Goal: Information Seeking & Learning: Learn about a topic

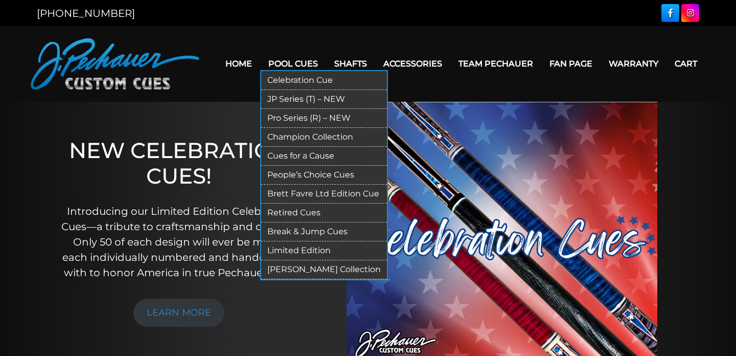
click at [300, 210] on link "Retired Cues" at bounding box center [324, 212] width 126 height 19
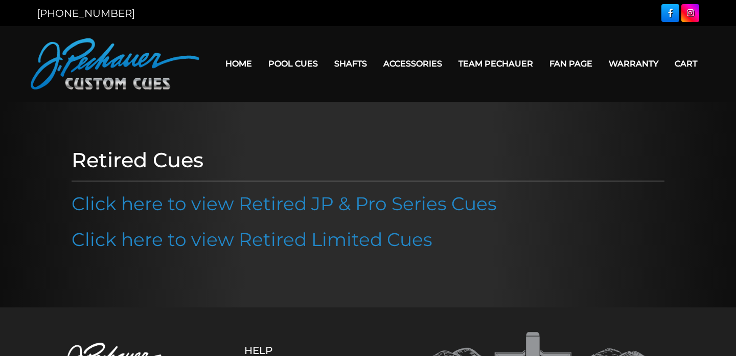
click at [300, 210] on link "Click here to view Retired JP & Pro Series Cues" at bounding box center [284, 203] width 425 height 22
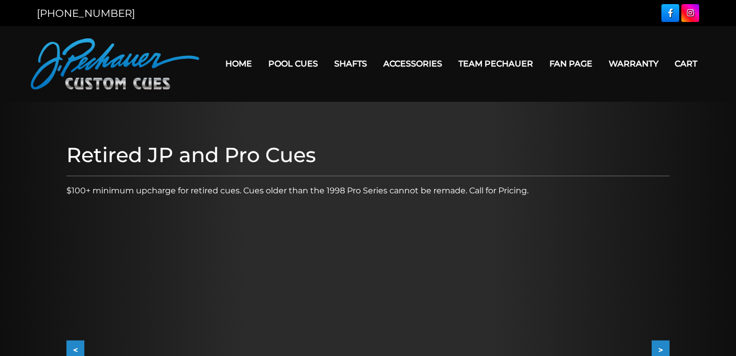
scroll to position [117, 0]
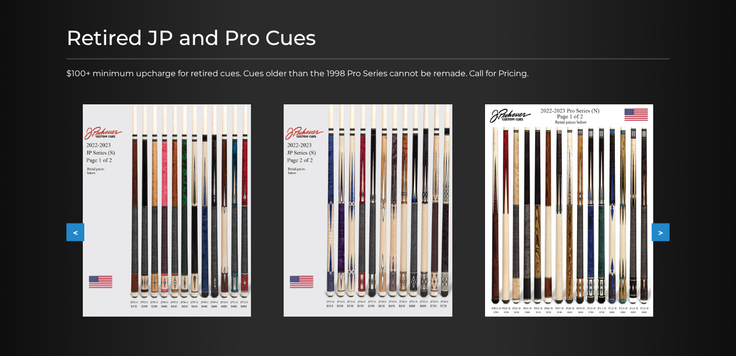
click at [673, 228] on div "Retired JP and Pro Cues $100+ minimum upcharge for retired cues. Cues older tha…" at bounding box center [367, 200] width 613 height 361
click at [668, 231] on button ">" at bounding box center [660, 232] width 18 height 18
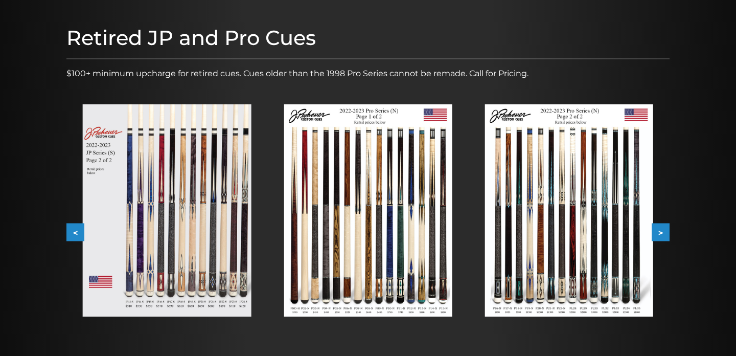
click at [668, 231] on button ">" at bounding box center [660, 232] width 18 height 18
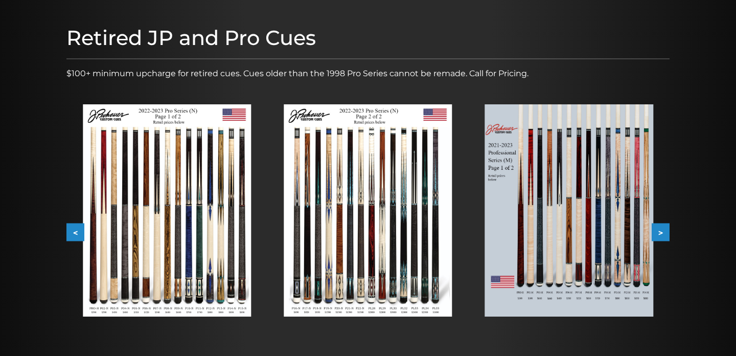
click at [668, 231] on button ">" at bounding box center [660, 232] width 18 height 18
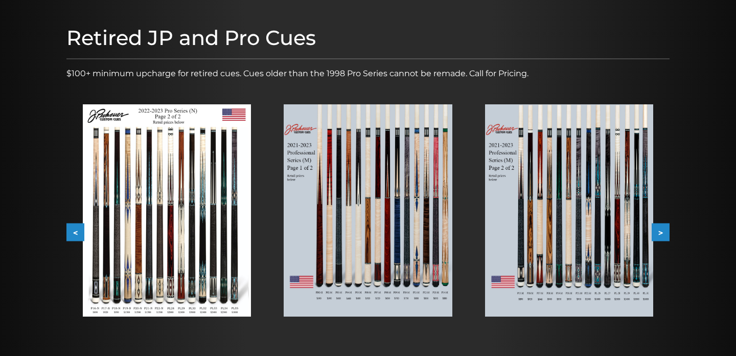
click at [668, 231] on button ">" at bounding box center [660, 232] width 18 height 18
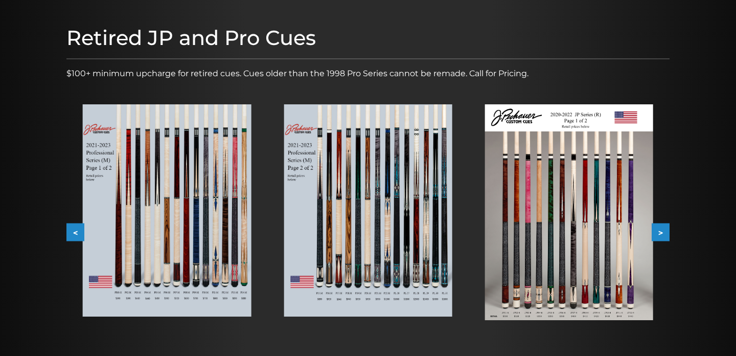
click at [668, 231] on button ">" at bounding box center [660, 232] width 18 height 18
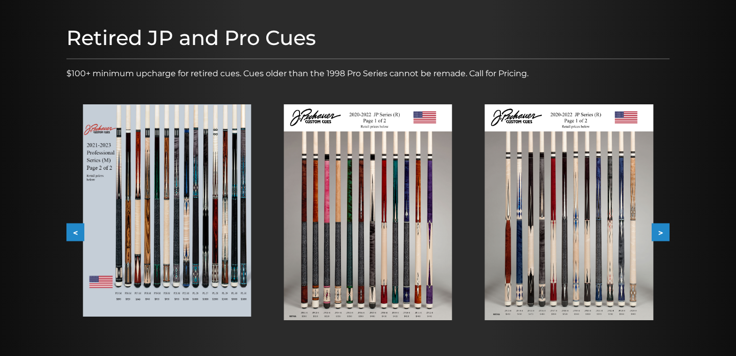
click at [668, 231] on button ">" at bounding box center [660, 232] width 18 height 18
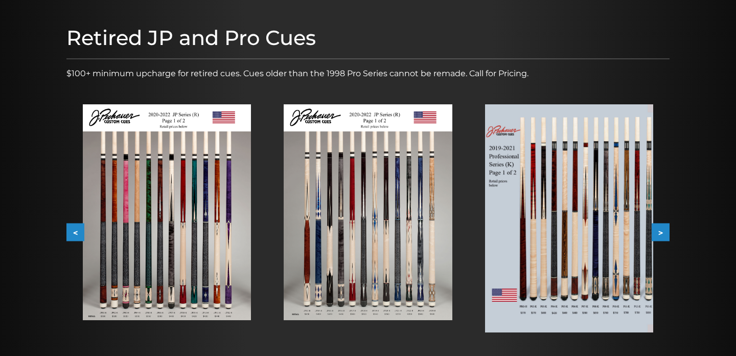
click at [668, 231] on button ">" at bounding box center [660, 232] width 18 height 18
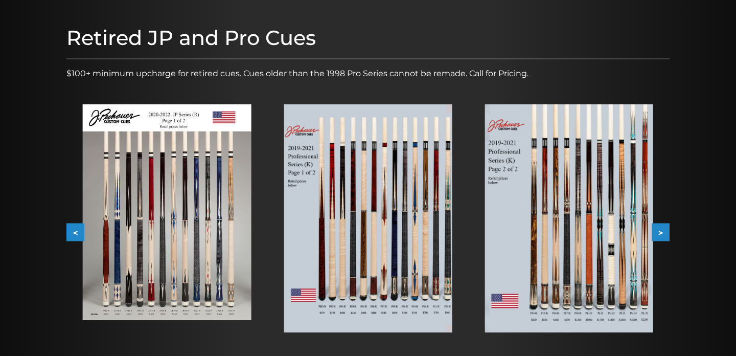
click at [668, 231] on button ">" at bounding box center [660, 232] width 18 height 18
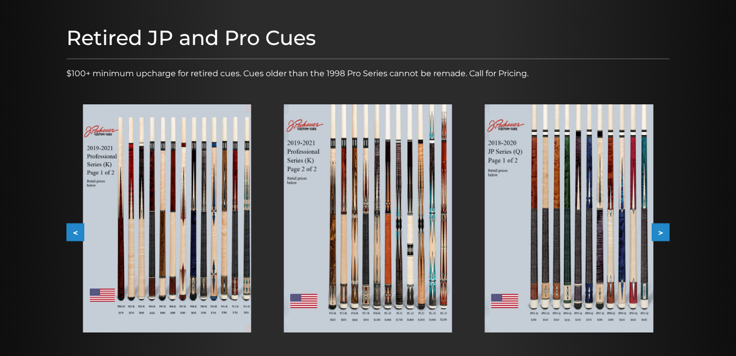
click at [668, 231] on button ">" at bounding box center [660, 232] width 18 height 18
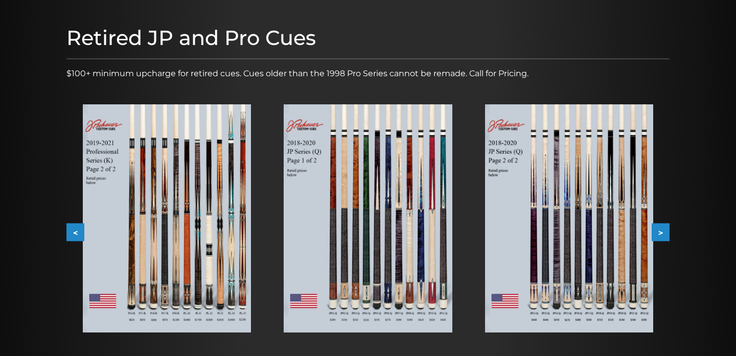
click at [667, 231] on button ">" at bounding box center [660, 232] width 18 height 18
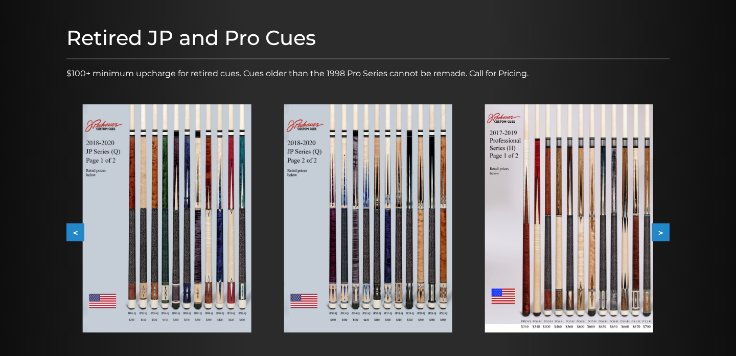
click at [667, 231] on button ">" at bounding box center [660, 232] width 18 height 18
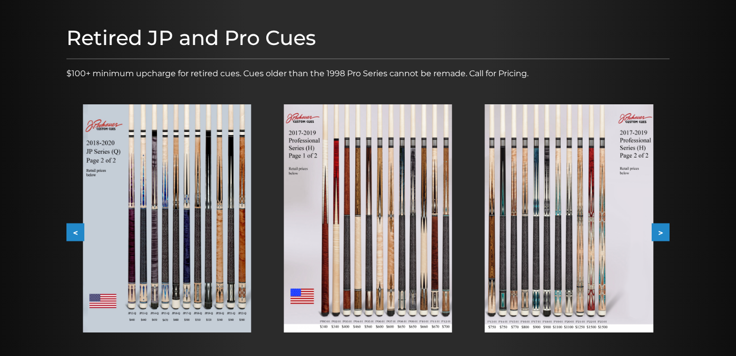
click at [667, 231] on button ">" at bounding box center [660, 232] width 18 height 18
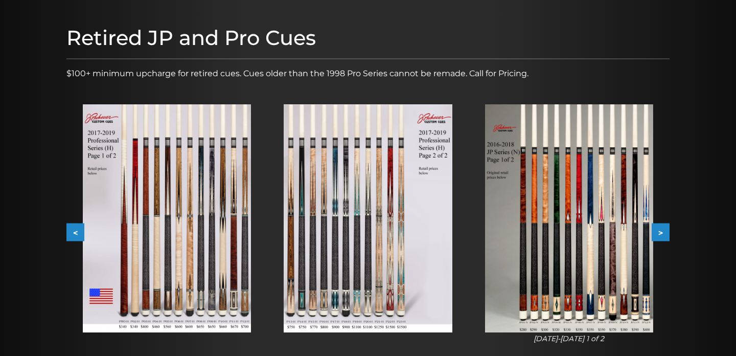
click at [667, 231] on button ">" at bounding box center [660, 232] width 18 height 18
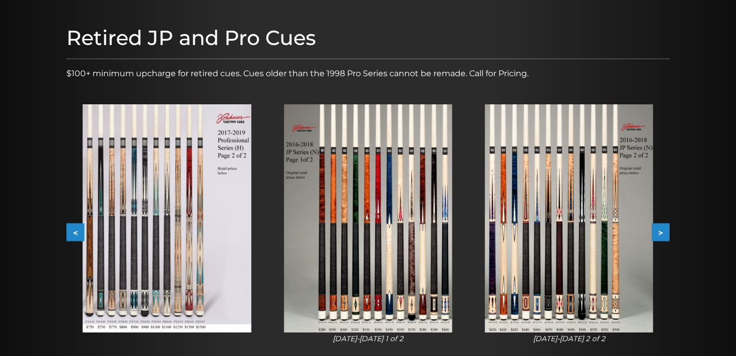
click at [540, 258] on img at bounding box center [569, 218] width 168 height 228
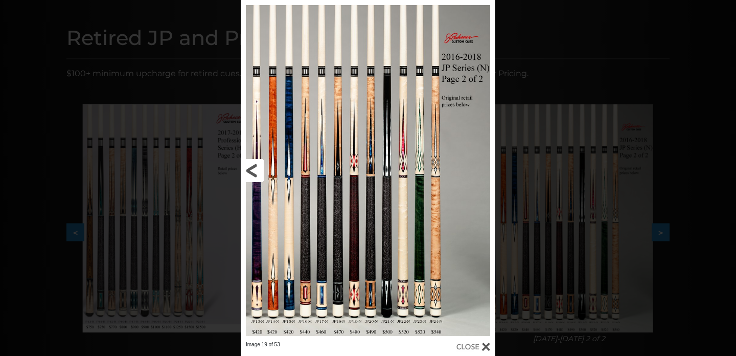
click at [276, 186] on link at bounding box center [298, 170] width 114 height 341
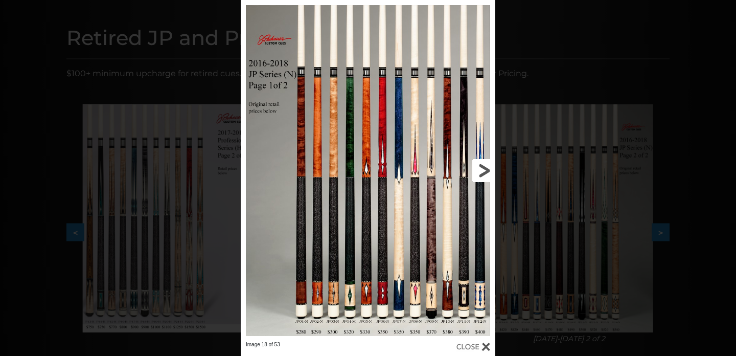
click at [484, 173] on link at bounding box center [438, 170] width 114 height 341
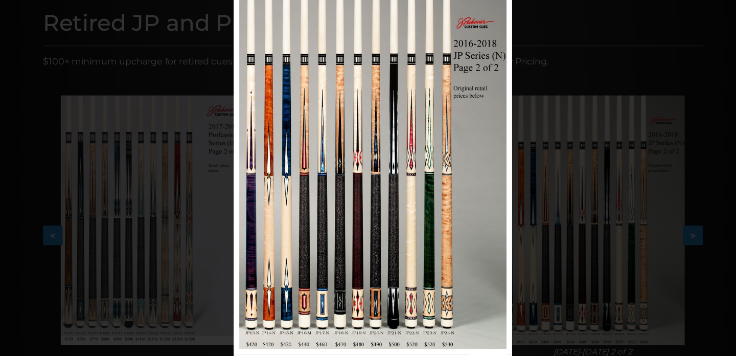
click at [520, 67] on div "Image 19 of 53" at bounding box center [368, 178] width 736 height 356
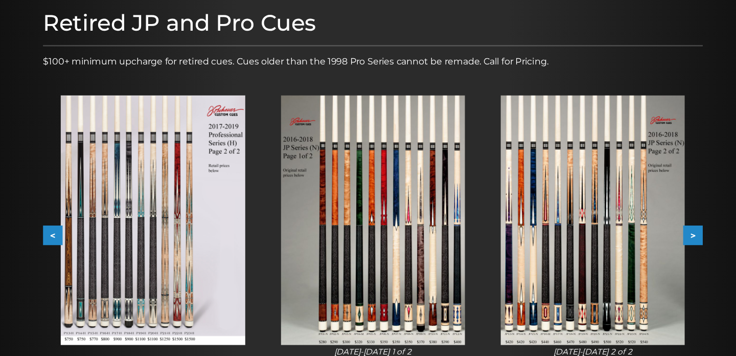
click at [662, 225] on button ">" at bounding box center [660, 232] width 18 height 18
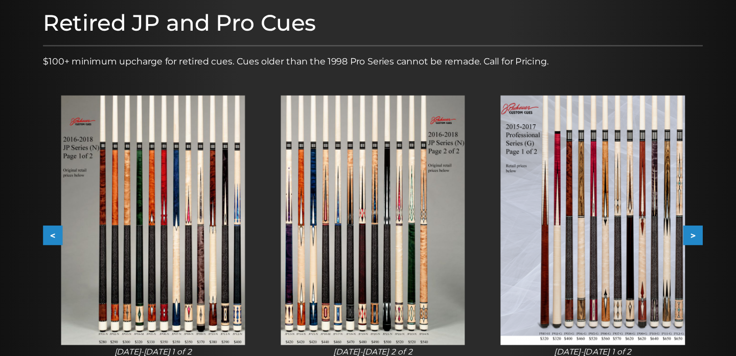
click at [662, 231] on button ">" at bounding box center [660, 232] width 18 height 18
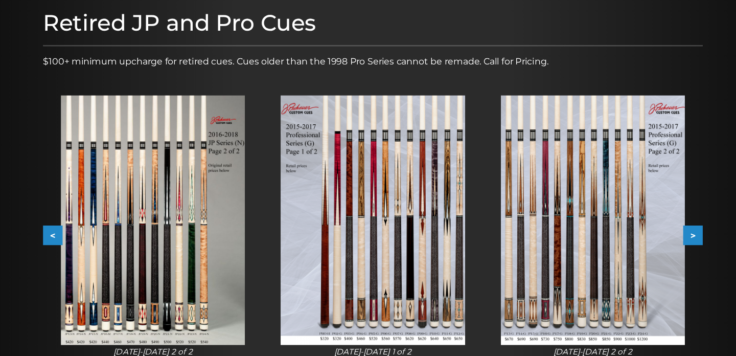
click at [662, 231] on button ">" at bounding box center [660, 232] width 18 height 18
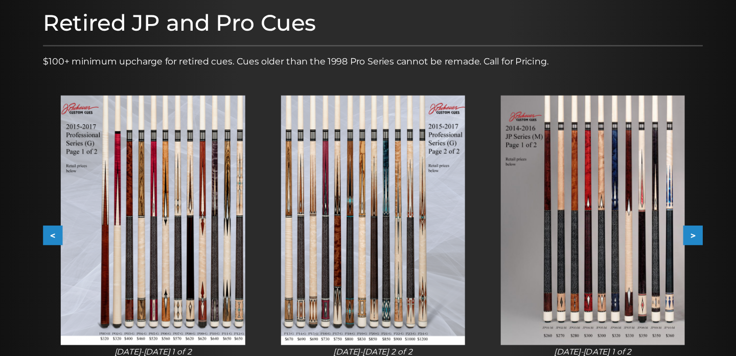
click at [662, 230] on button ">" at bounding box center [660, 232] width 18 height 18
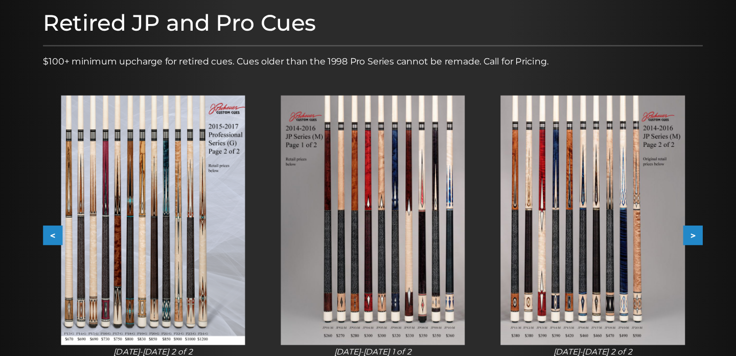
click at [661, 231] on button ">" at bounding box center [660, 232] width 18 height 18
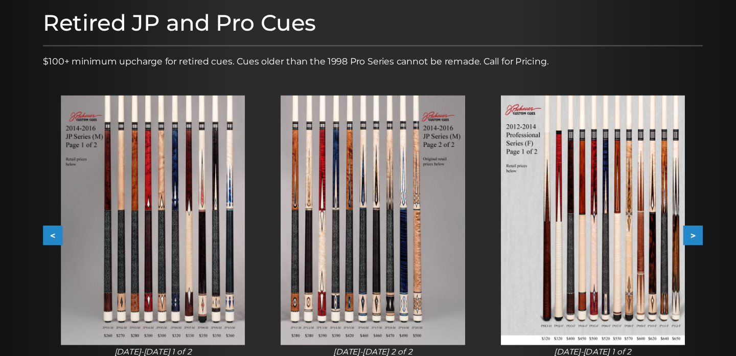
click at [662, 231] on button ">" at bounding box center [660, 232] width 18 height 18
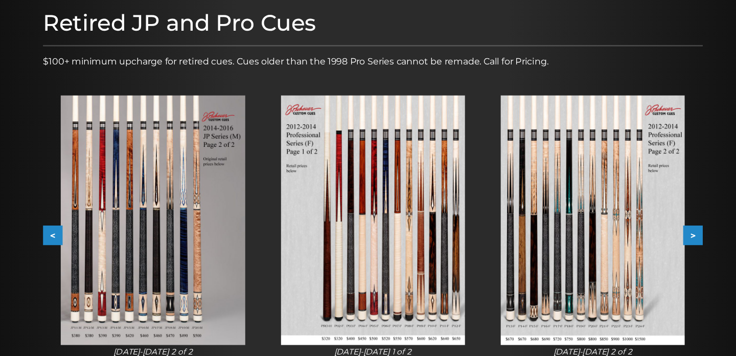
click at [662, 231] on button ">" at bounding box center [660, 232] width 18 height 18
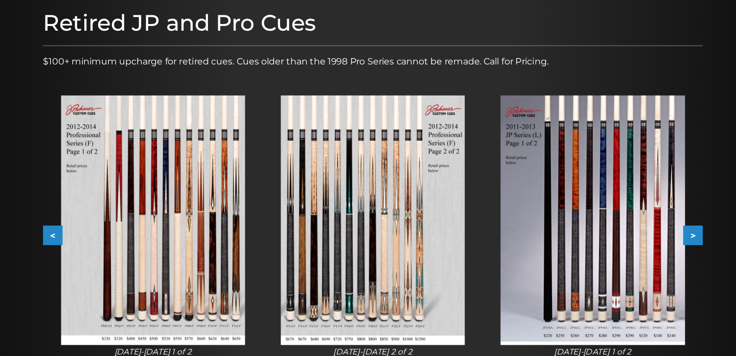
click at [662, 231] on button ">" at bounding box center [660, 232] width 18 height 18
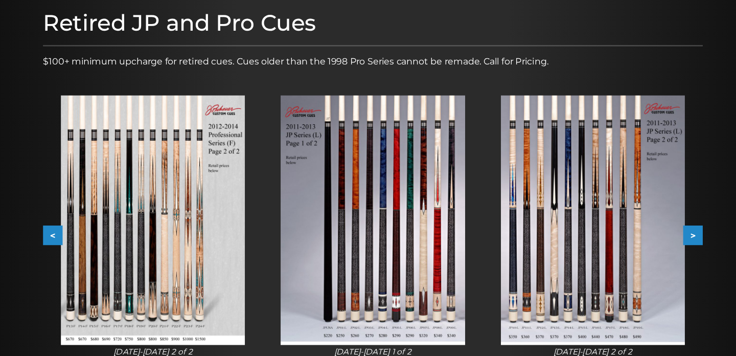
click at [664, 229] on button ">" at bounding box center [660, 232] width 18 height 18
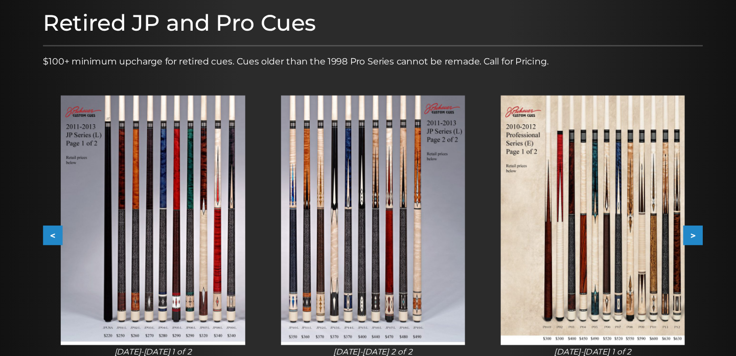
click at [664, 229] on button ">" at bounding box center [660, 232] width 18 height 18
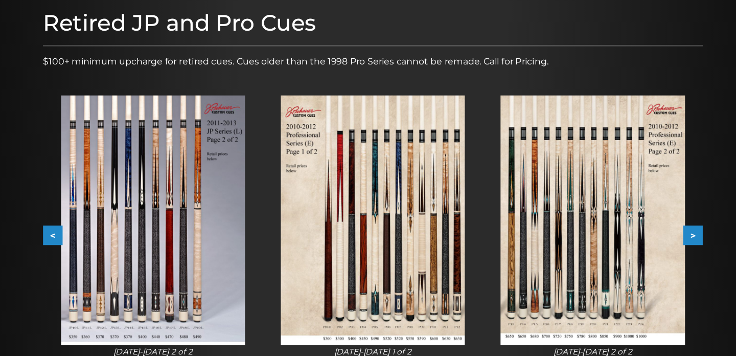
click at [664, 229] on button ">" at bounding box center [660, 232] width 18 height 18
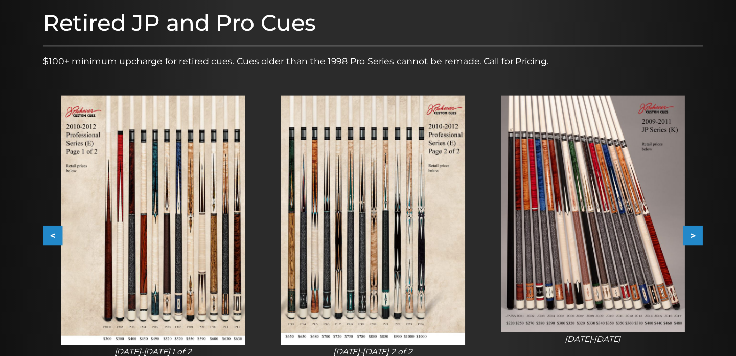
click at [664, 229] on button ">" at bounding box center [660, 232] width 18 height 18
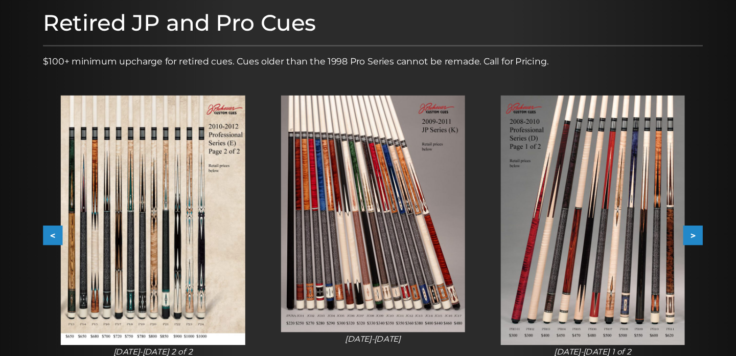
click at [665, 229] on button ">" at bounding box center [660, 232] width 18 height 18
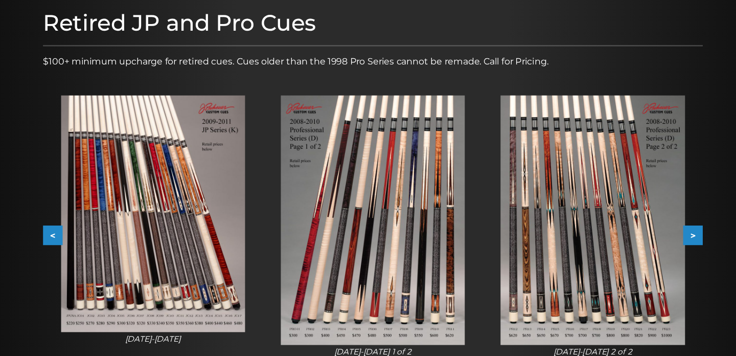
click at [665, 228] on button ">" at bounding box center [660, 232] width 18 height 18
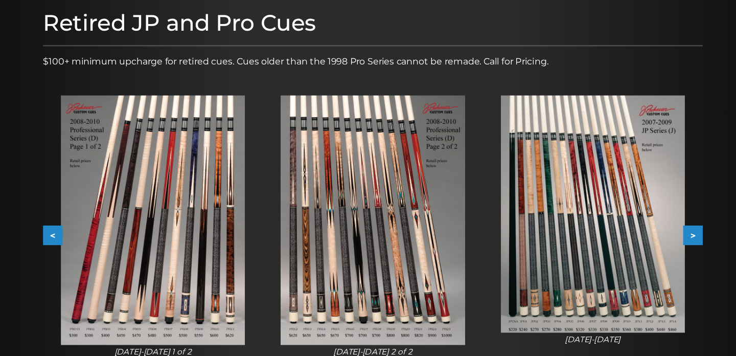
click at [665, 228] on button ">" at bounding box center [660, 232] width 18 height 18
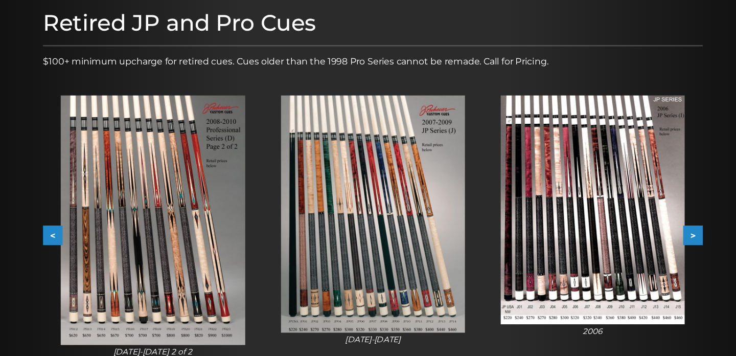
click at [75, 234] on button "<" at bounding box center [75, 232] width 18 height 18
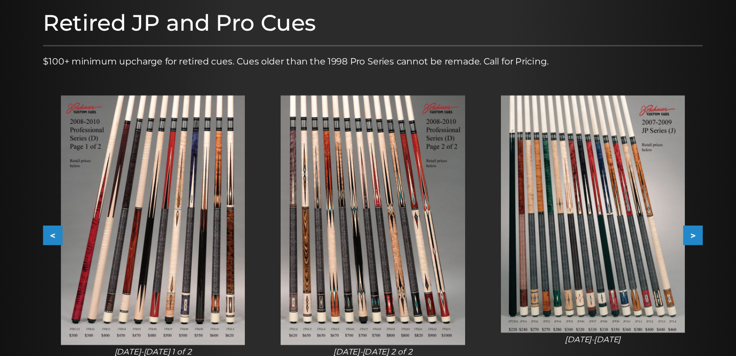
click at [75, 234] on button "<" at bounding box center [75, 232] width 18 height 18
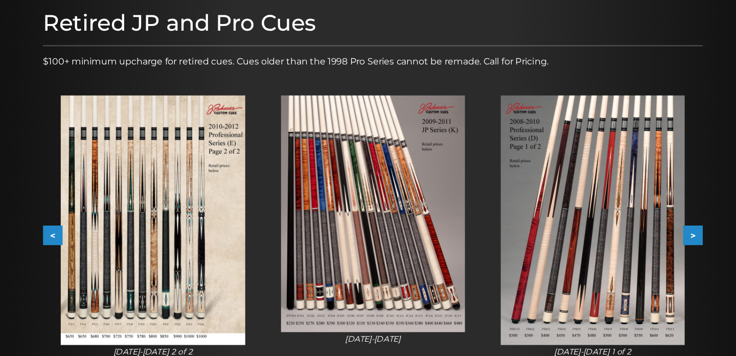
click at [75, 234] on button "<" at bounding box center [75, 232] width 18 height 18
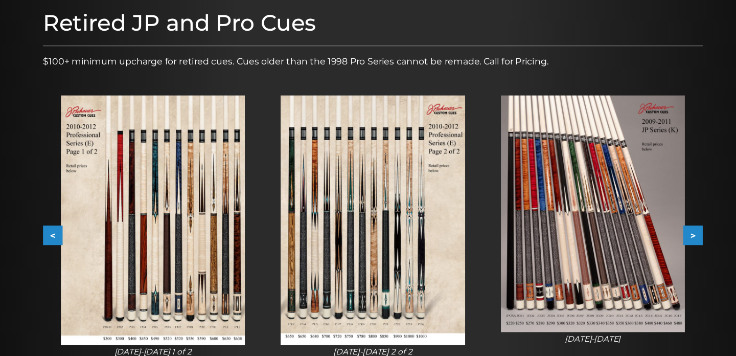
click at [75, 234] on button "<" at bounding box center [75, 232] width 18 height 18
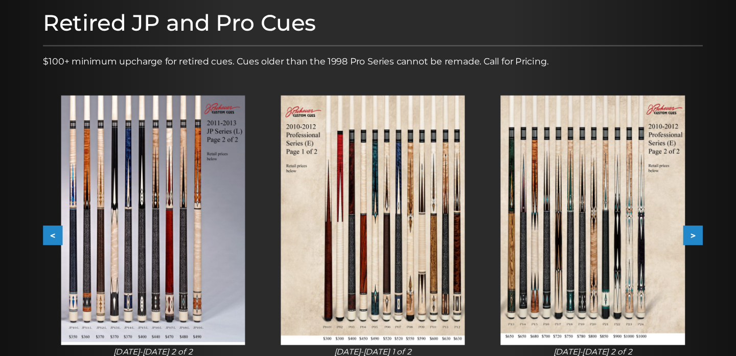
click at [75, 234] on button "<" at bounding box center [75, 232] width 18 height 18
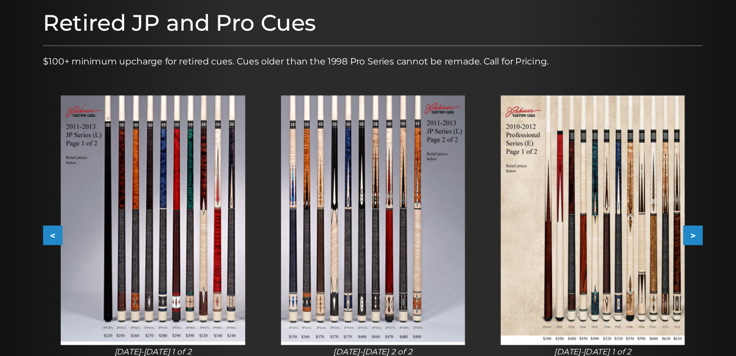
click at [75, 234] on button "<" at bounding box center [75, 232] width 18 height 18
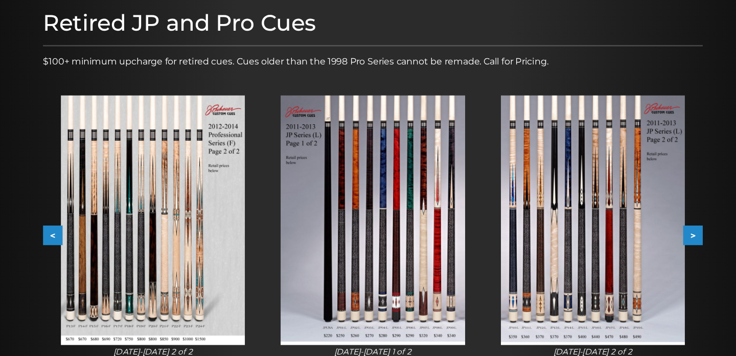
click at [75, 234] on button "<" at bounding box center [75, 232] width 18 height 18
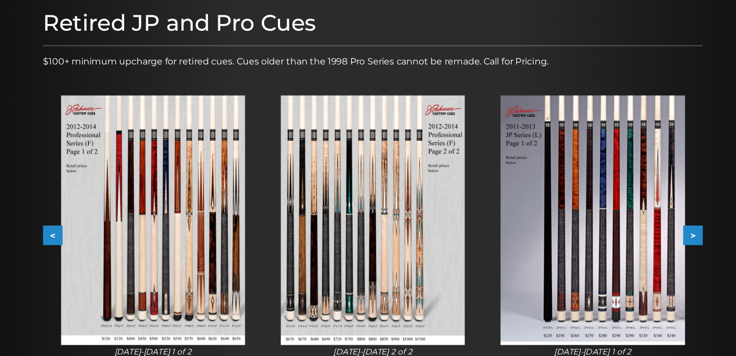
click at [75, 234] on button "<" at bounding box center [75, 232] width 18 height 18
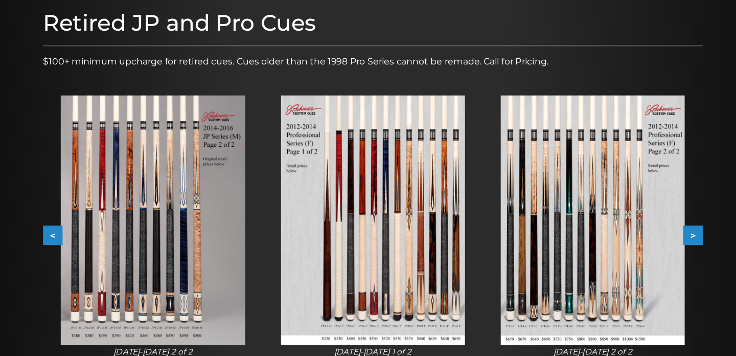
click at [75, 234] on button "<" at bounding box center [75, 232] width 18 height 18
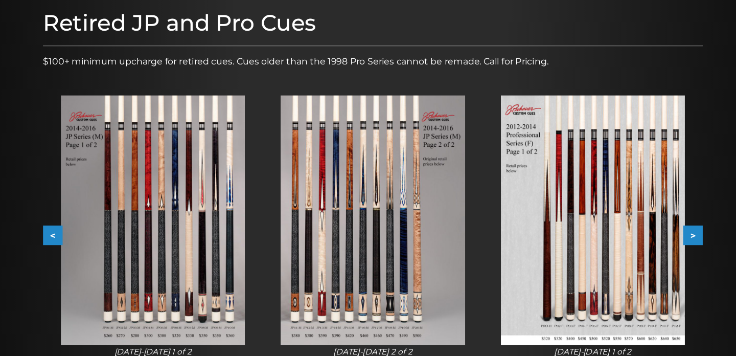
click at [75, 234] on button "<" at bounding box center [75, 232] width 18 height 18
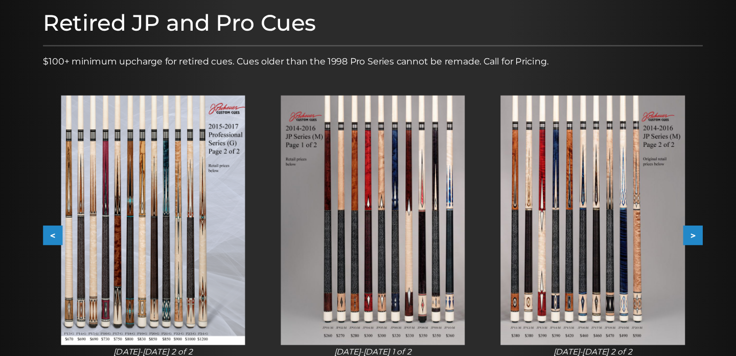
click at [75, 234] on button "<" at bounding box center [75, 232] width 18 height 18
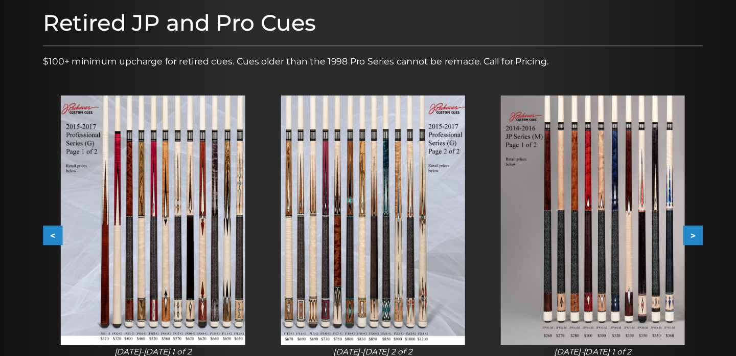
click at [75, 234] on button "<" at bounding box center [75, 232] width 18 height 18
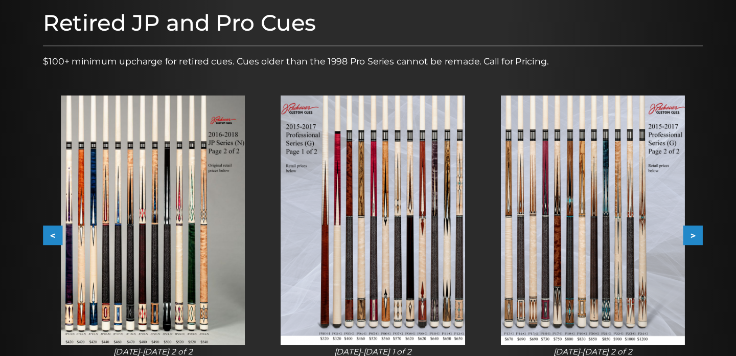
click at [75, 234] on button "<" at bounding box center [75, 232] width 18 height 18
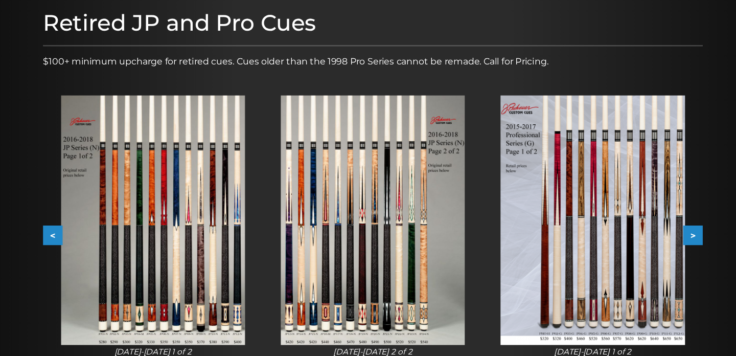
click at [75, 234] on button "<" at bounding box center [75, 232] width 18 height 18
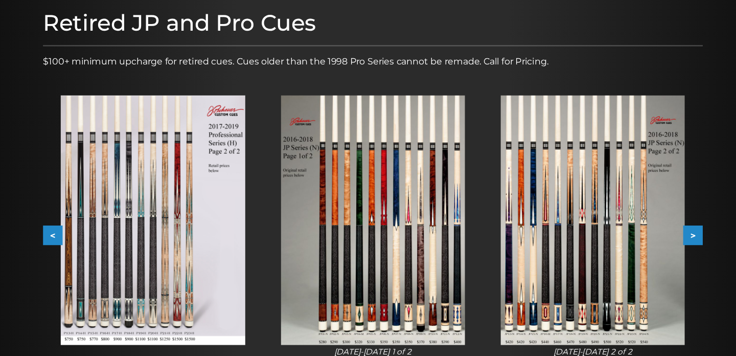
click at [75, 234] on button "<" at bounding box center [75, 232] width 18 height 18
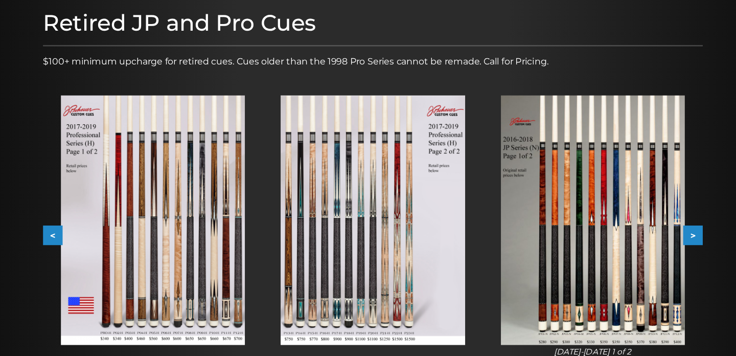
click at [75, 234] on button "<" at bounding box center [75, 232] width 18 height 18
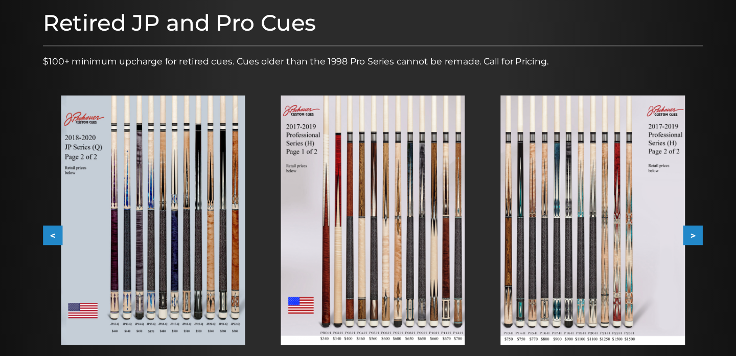
click at [75, 234] on button "<" at bounding box center [75, 232] width 18 height 18
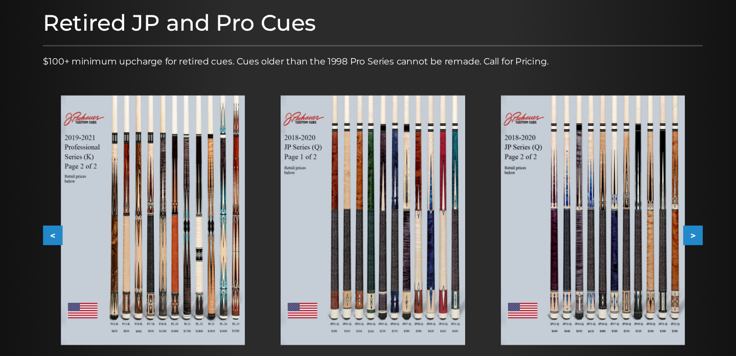
click at [75, 234] on button "<" at bounding box center [75, 232] width 18 height 18
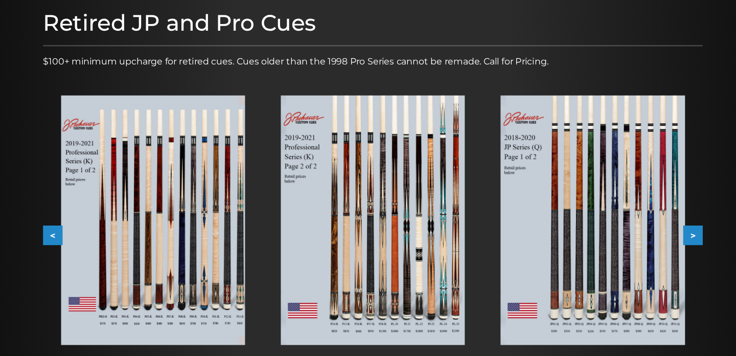
click at [75, 234] on button "<" at bounding box center [75, 232] width 18 height 18
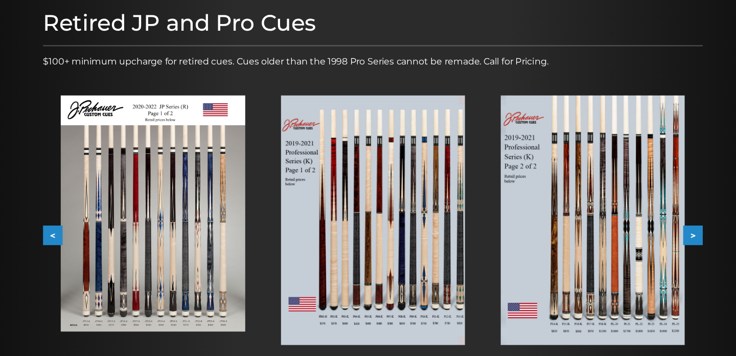
click at [75, 234] on button "<" at bounding box center [75, 232] width 18 height 18
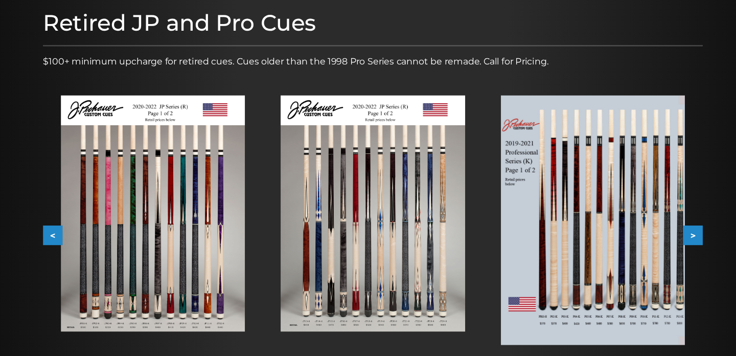
click at [74, 232] on button "<" at bounding box center [75, 232] width 18 height 18
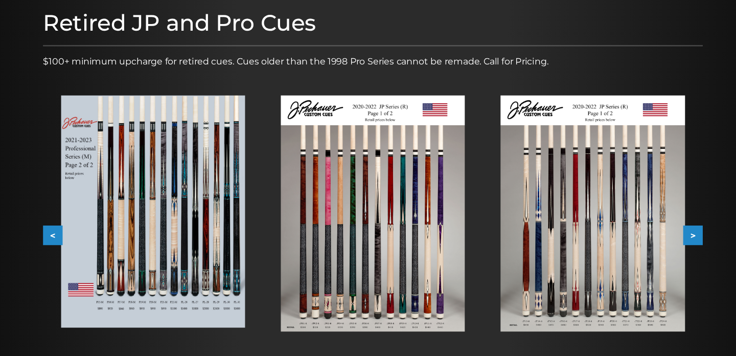
click at [74, 232] on button "<" at bounding box center [75, 232] width 18 height 18
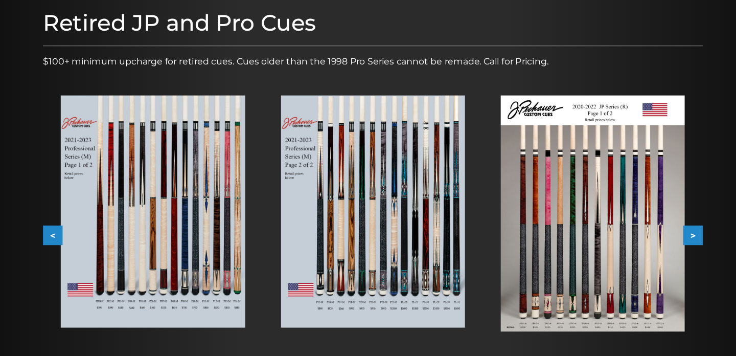
click at [74, 232] on button "<" at bounding box center [75, 232] width 18 height 18
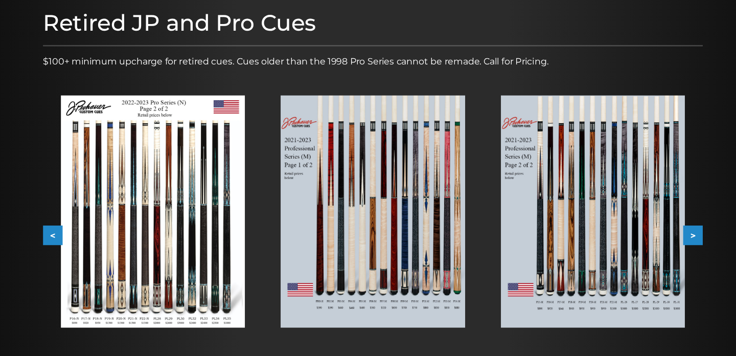
click at [74, 232] on button "<" at bounding box center [75, 232] width 18 height 18
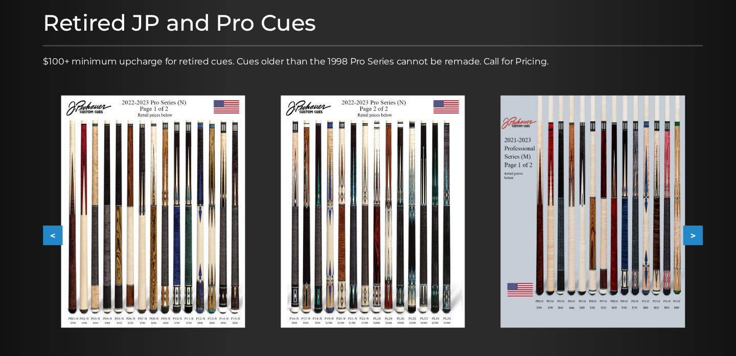
click at [74, 232] on button "<" at bounding box center [75, 232] width 18 height 18
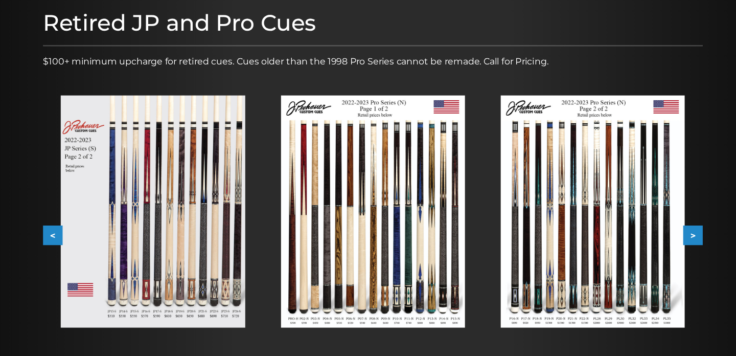
click at [73, 233] on button "<" at bounding box center [75, 232] width 18 height 18
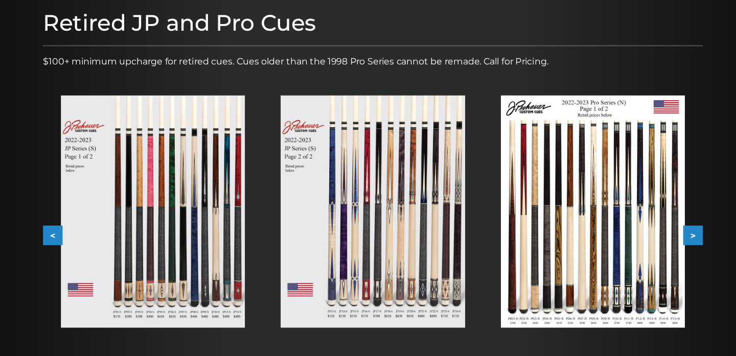
click at [666, 235] on button ">" at bounding box center [660, 232] width 18 height 18
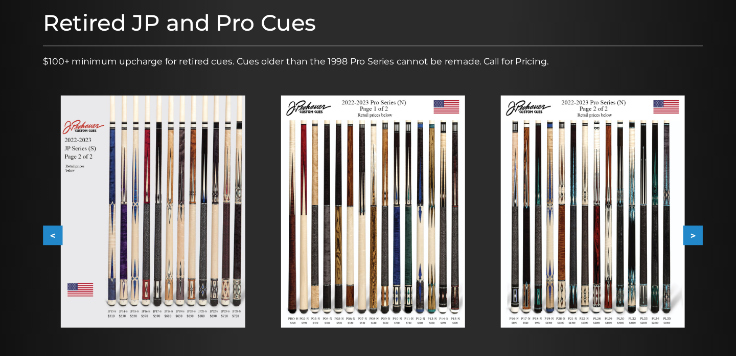
click at [666, 235] on button ">" at bounding box center [660, 232] width 18 height 18
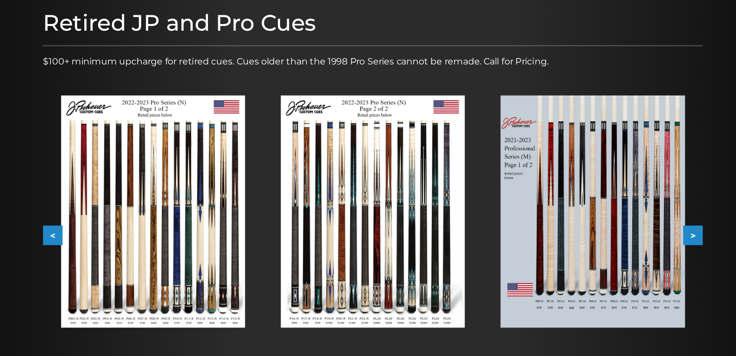
click at [666, 235] on button ">" at bounding box center [660, 232] width 18 height 18
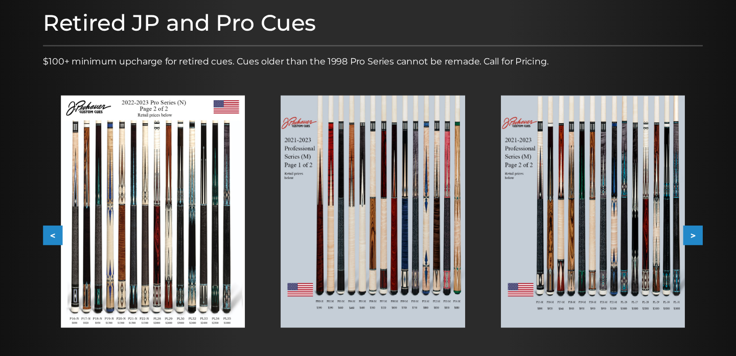
click at [666, 235] on button ">" at bounding box center [660, 232] width 18 height 18
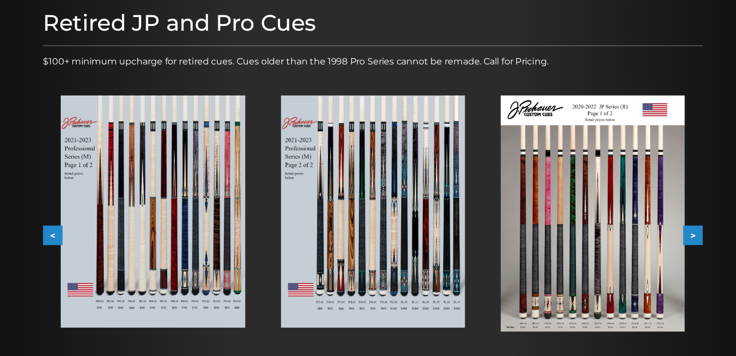
click at [666, 235] on button ">" at bounding box center [660, 232] width 18 height 18
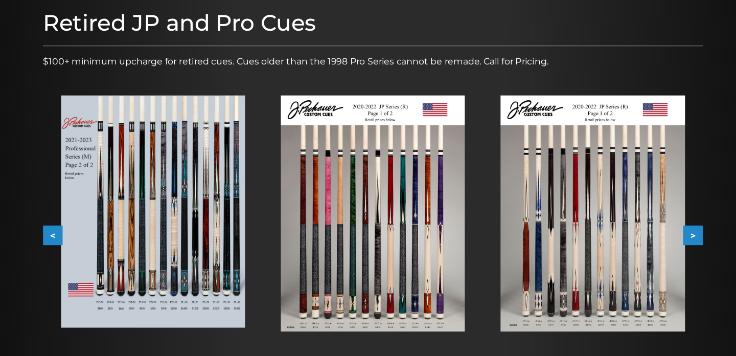
click at [75, 227] on button "<" at bounding box center [75, 232] width 18 height 18
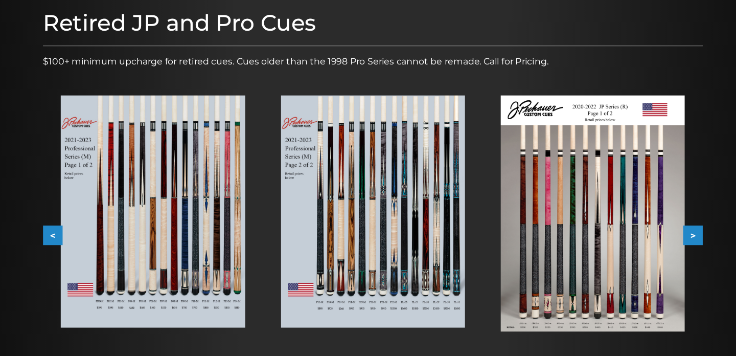
click at [70, 238] on button "<" at bounding box center [75, 232] width 18 height 18
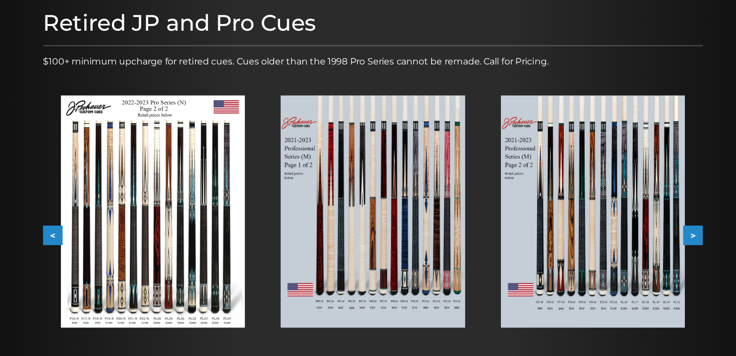
click at [72, 236] on button "<" at bounding box center [75, 232] width 18 height 18
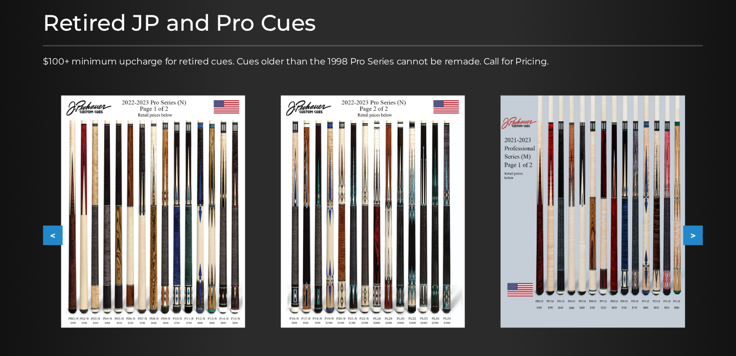
click at [73, 234] on button "<" at bounding box center [75, 232] width 18 height 18
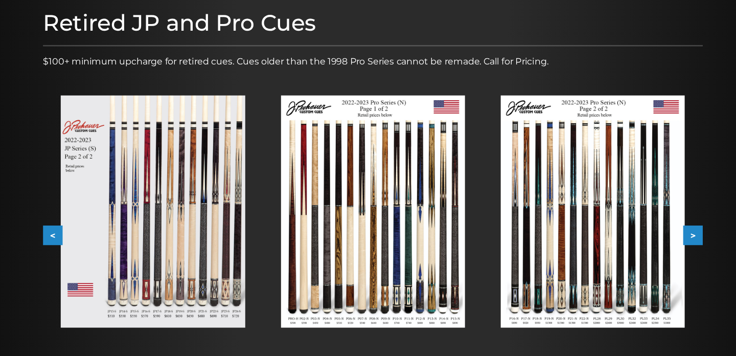
click at [73, 233] on button "<" at bounding box center [75, 232] width 18 height 18
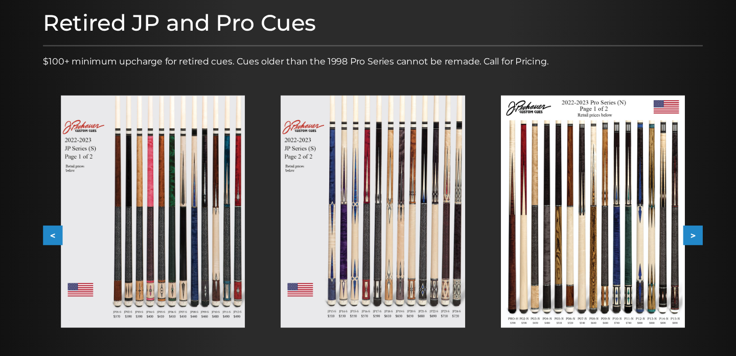
click at [74, 233] on button "<" at bounding box center [75, 232] width 18 height 18
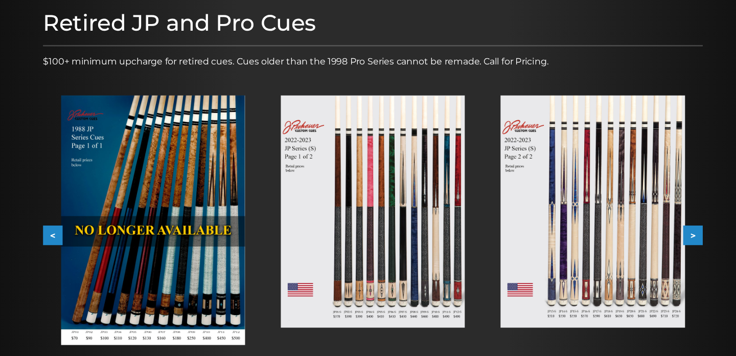
click at [74, 233] on button "<" at bounding box center [75, 232] width 18 height 18
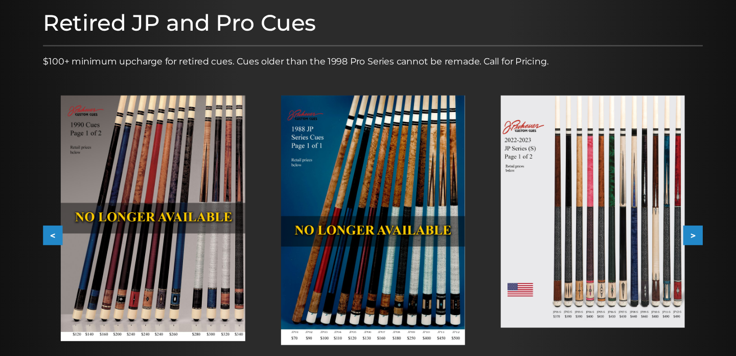
click at [660, 226] on button ">" at bounding box center [660, 232] width 18 height 18
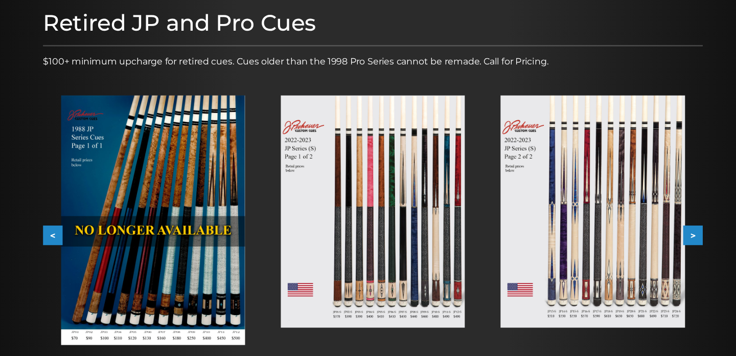
click at [660, 226] on button ">" at bounding box center [660, 232] width 18 height 18
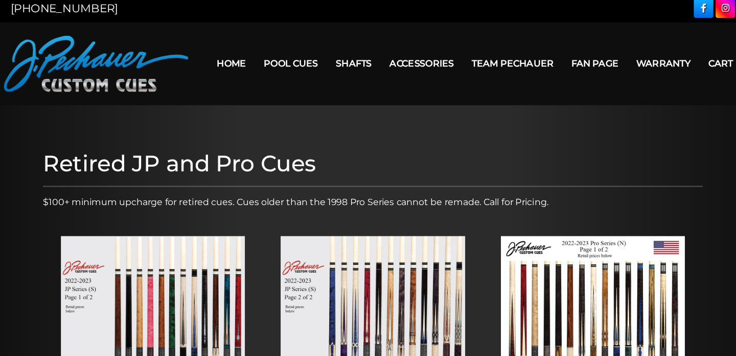
scroll to position [0, 0]
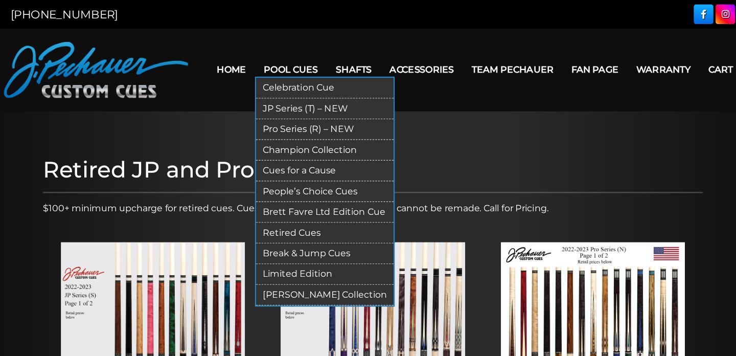
click at [298, 120] on link "Pro Series (R) – NEW" at bounding box center [324, 118] width 126 height 19
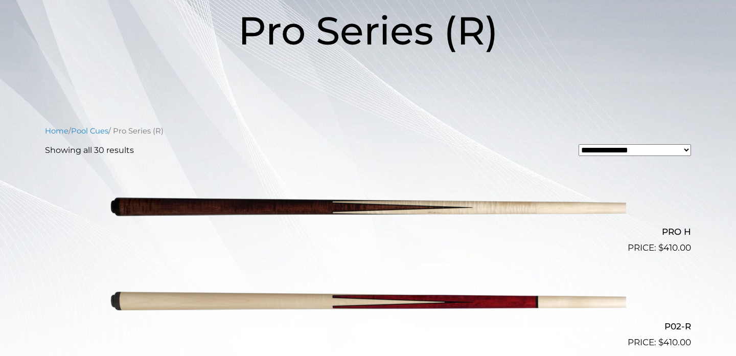
scroll to position [175, 0]
